Goal: Browse casually

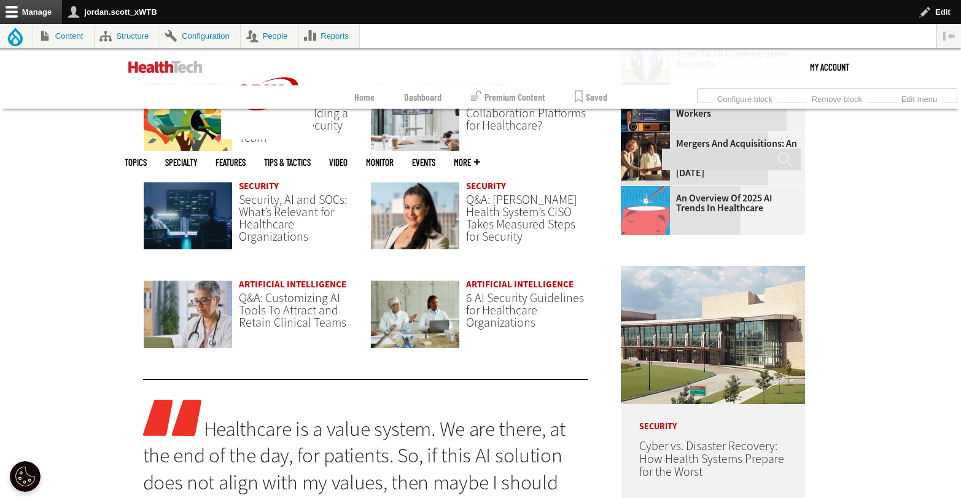
scroll to position [1304, 0]
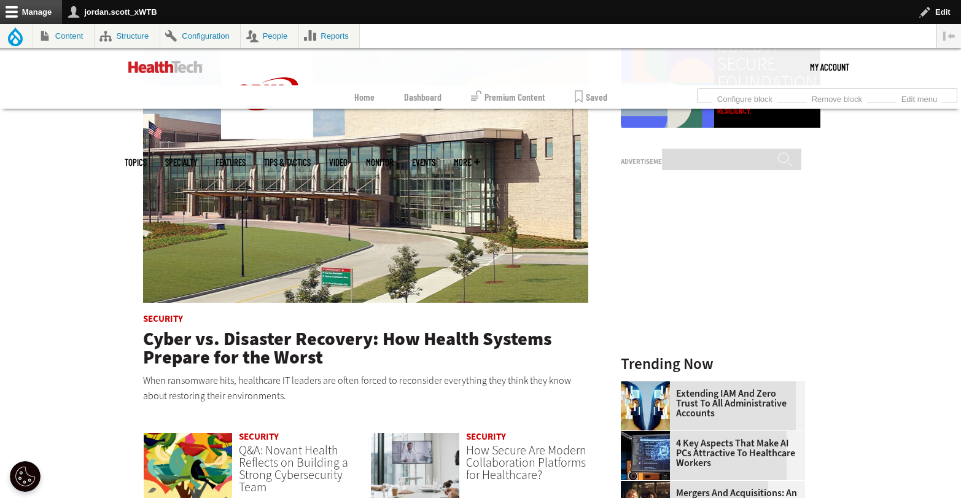
scroll to position [630, 0]
